Goal: Check status

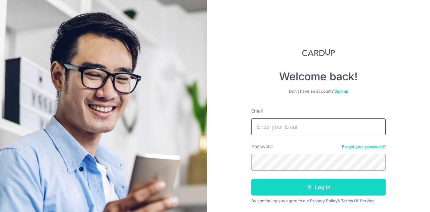
type input "[EMAIL_ADDRESS][DOMAIN_NAME]"
click at [289, 193] on button "Log in" at bounding box center [318, 187] width 134 height 17
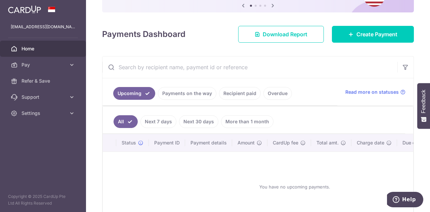
scroll to position [75, 0]
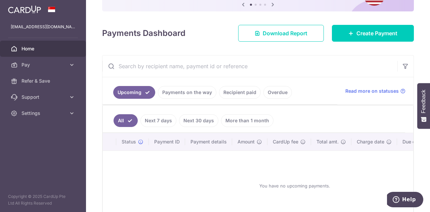
click at [197, 91] on link "Payments on the way" at bounding box center [187, 92] width 58 height 13
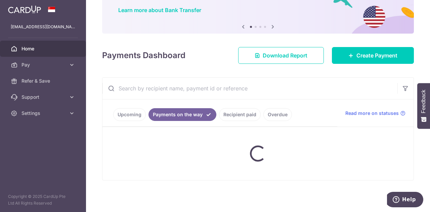
scroll to position [44, 0]
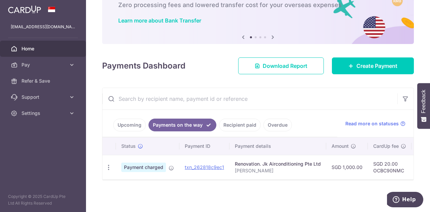
click at [246, 120] on link "Recipient paid" at bounding box center [240, 124] width 42 height 13
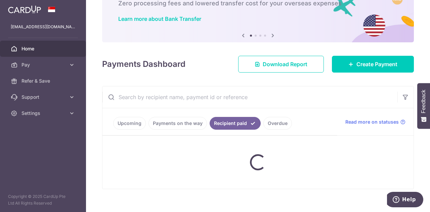
scroll to position [75, 0]
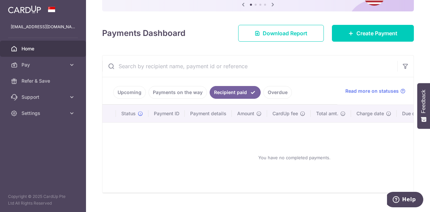
click at [270, 92] on link "Overdue" at bounding box center [277, 92] width 29 height 13
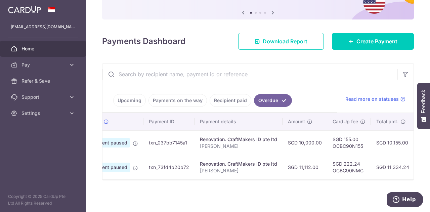
scroll to position [0, 0]
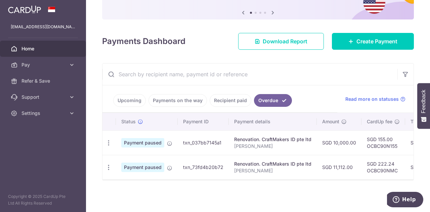
click at [131, 138] on span "Payment paused" at bounding box center [142, 142] width 43 height 9
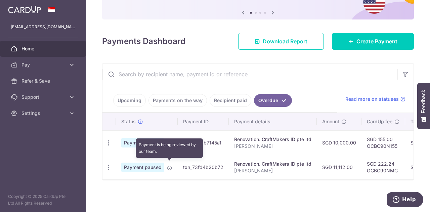
drag, startPoint x: 168, startPoint y: 165, endPoint x: 315, endPoint y: 86, distance: 166.7
click at [315, 86] on ul "Upcoming Payments on the way Recipient paid Overdue" at bounding box center [219, 98] width 235 height 27
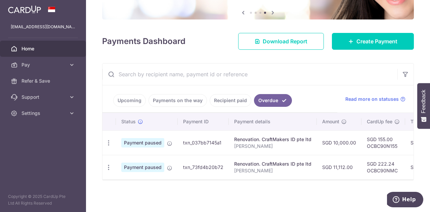
click at [232, 97] on link "Recipient paid" at bounding box center [230, 100] width 42 height 13
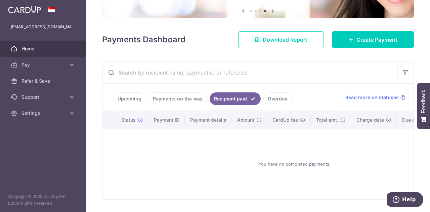
click at [189, 96] on link "Payments on the way" at bounding box center [177, 98] width 58 height 13
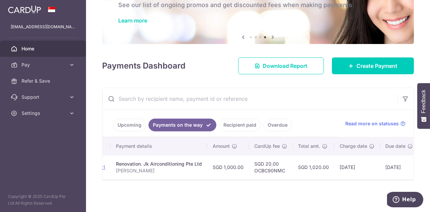
scroll to position [0, 119]
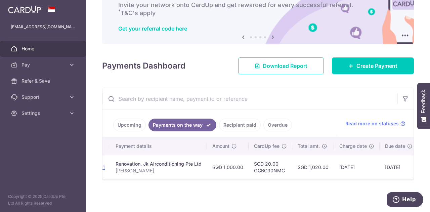
click at [244, 126] on link "Recipient paid" at bounding box center [240, 124] width 42 height 13
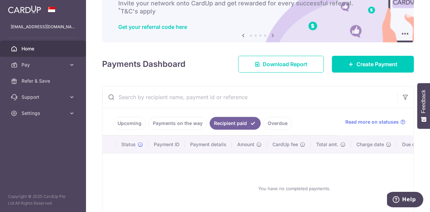
click at [271, 122] on link "Overdue" at bounding box center [277, 123] width 29 height 13
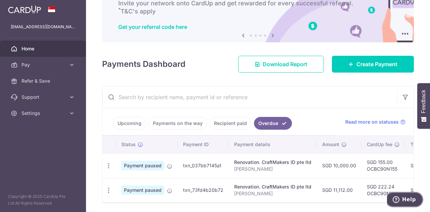
click at [395, 196] on icon "Help" at bounding box center [395, 199] width 7 height 7
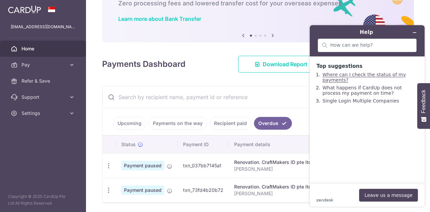
click at [327, 75] on link "Where can I check the status of my payments?" at bounding box center [363, 77] width 83 height 11
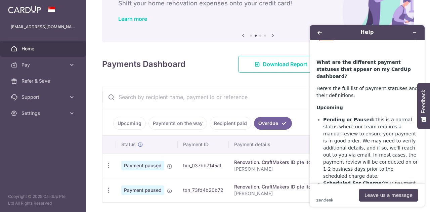
scroll to position [182, 0]
click at [415, 34] on icon "Minimise widget" at bounding box center [414, 32] width 5 height 5
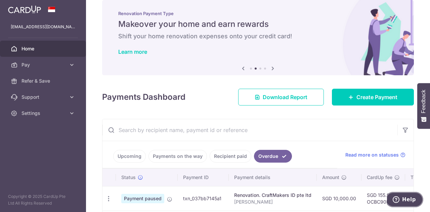
scroll to position [0, 0]
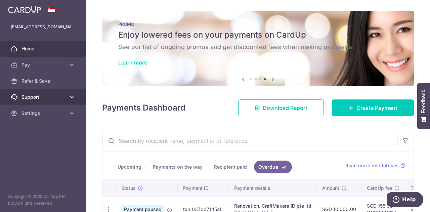
click at [67, 96] on link "Support" at bounding box center [43, 97] width 86 height 16
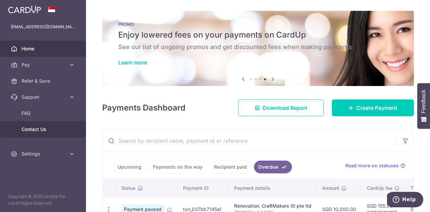
click at [45, 131] on span "Contact Us" at bounding box center [43, 129] width 44 height 7
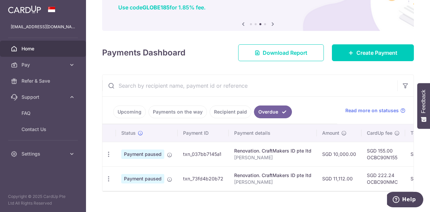
click at [283, 75] on input "text" at bounding box center [249, 85] width 295 height 21
click at [279, 59] on link "Download Report" at bounding box center [281, 52] width 86 height 17
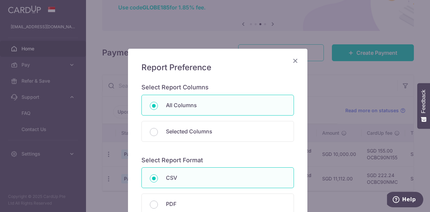
click at [296, 60] on icon "Close" at bounding box center [295, 60] width 8 height 8
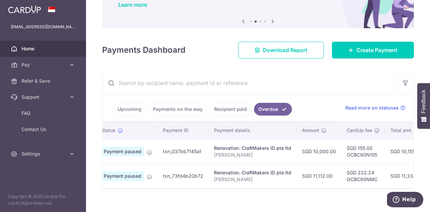
scroll to position [0, 19]
drag, startPoint x: 203, startPoint y: 150, endPoint x: 164, endPoint y: 154, distance: 39.5
click at [164, 154] on td "txn_037bb7145a1" at bounding box center [183, 151] width 51 height 25
copy td "txn_037bb7145a1"
drag, startPoint x: 206, startPoint y: 176, endPoint x: 161, endPoint y: 177, distance: 44.6
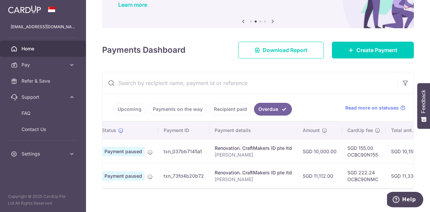
click at [161, 177] on td "txn_73fd4b20b72" at bounding box center [183, 175] width 51 height 25
copy td "txn_73fd4b20b72"
